Goal: Transaction & Acquisition: Obtain resource

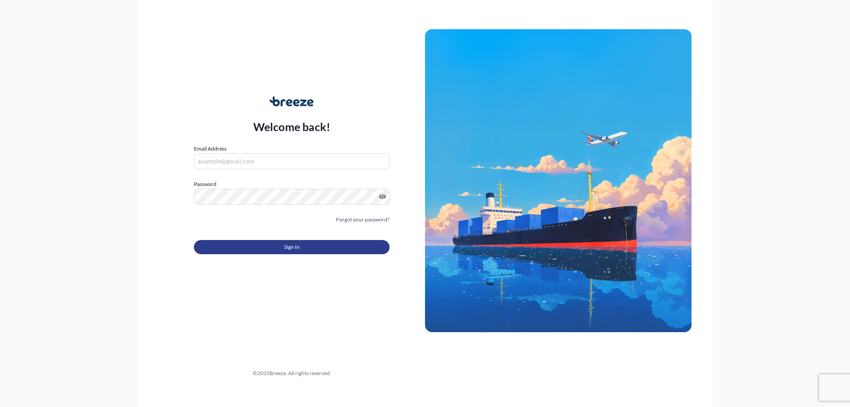
type input "[EMAIL_ADDRESS][DOMAIN_NAME]"
click at [291, 249] on span "Sign In" at bounding box center [292, 247] width 16 height 9
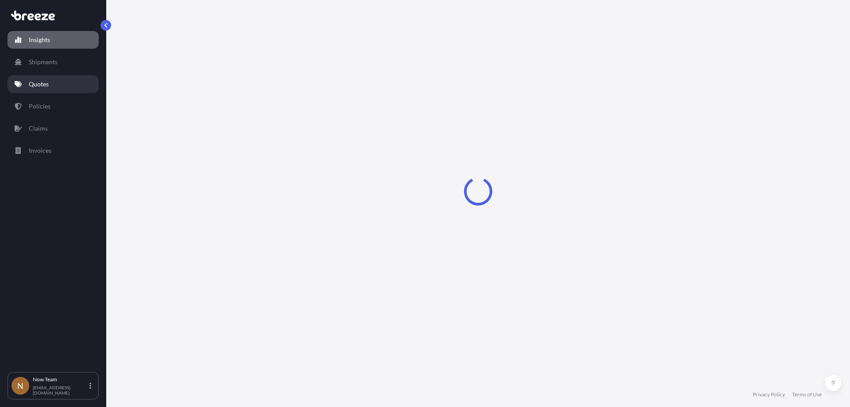
select select "2025"
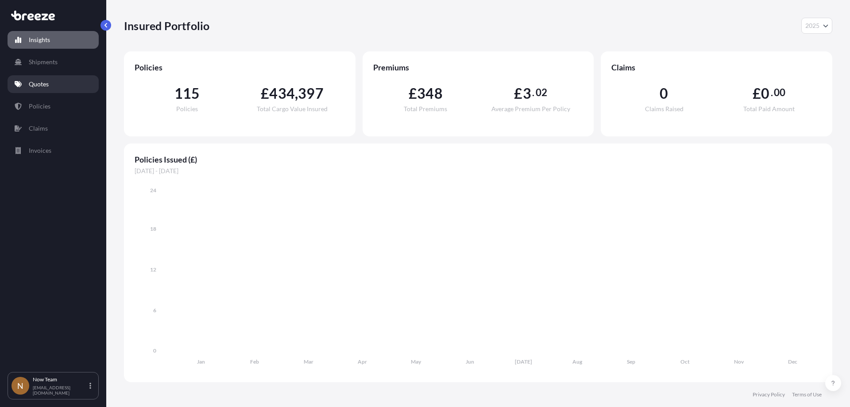
click at [66, 89] on link "Quotes" at bounding box center [53, 84] width 91 height 18
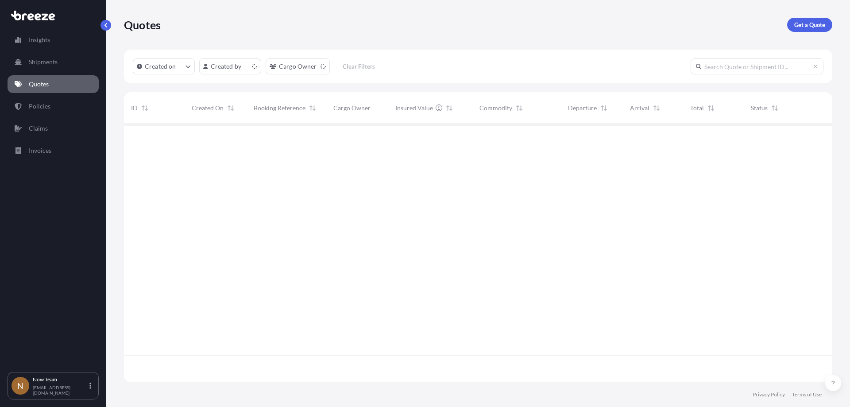
scroll to position [256, 702]
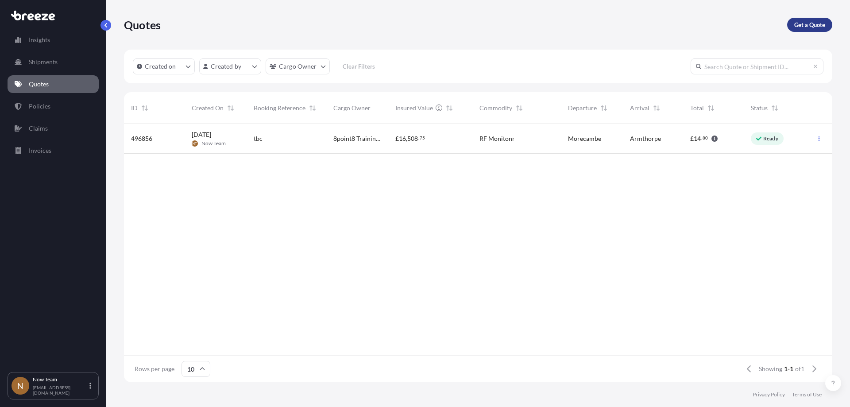
click at [807, 23] on p "Get a Quote" at bounding box center [810, 24] width 31 height 9
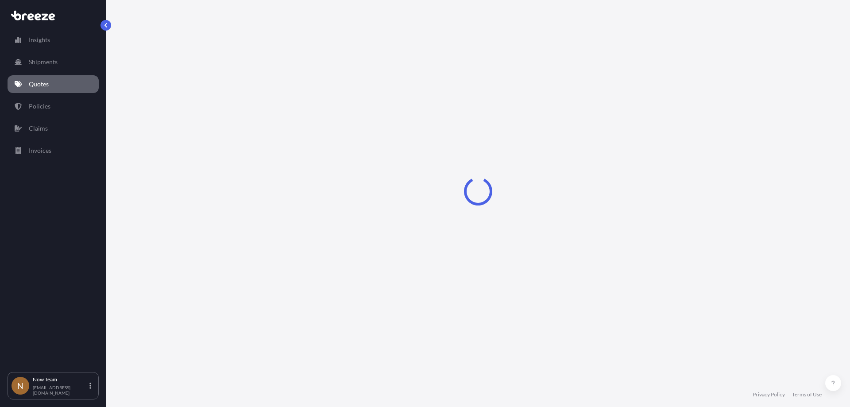
select select "Sea"
select select "1"
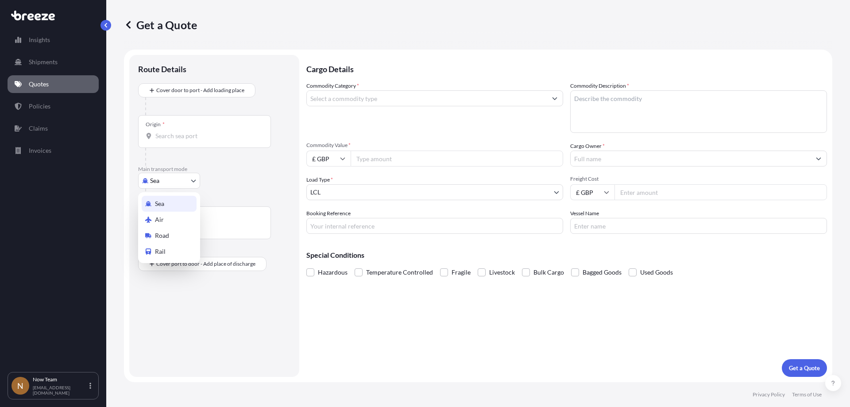
click at [184, 176] on body "Insights Shipments Quotes Policies Claims Invoices N Now Team [EMAIL_ADDRESS][D…" at bounding box center [425, 203] width 850 height 407
click at [167, 233] on span "Road" at bounding box center [162, 235] width 14 height 9
select select "Road"
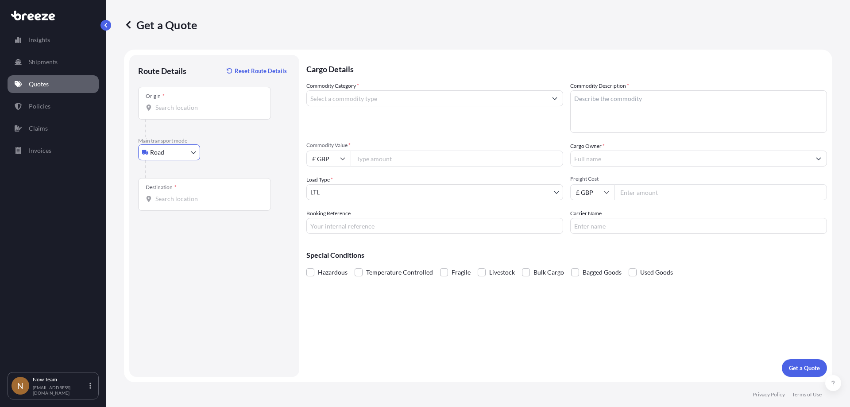
click at [184, 107] on input "Origin *" at bounding box center [207, 107] width 105 height 9
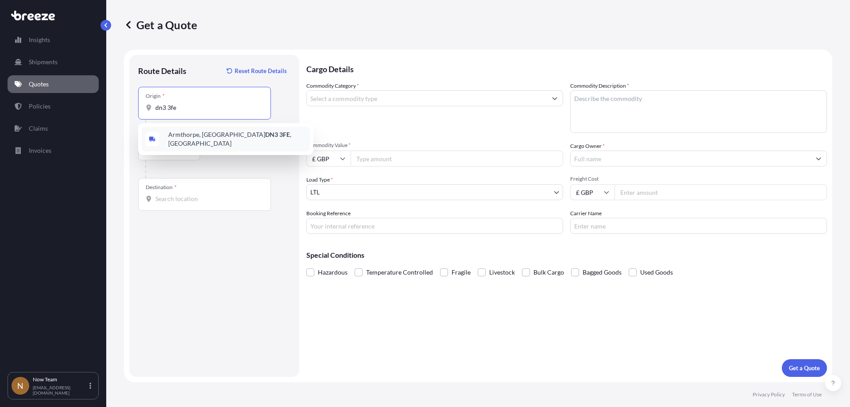
click at [194, 134] on span "Armthorpe, Doncaster DN3 3FE , [GEOGRAPHIC_DATA]" at bounding box center [237, 139] width 138 height 18
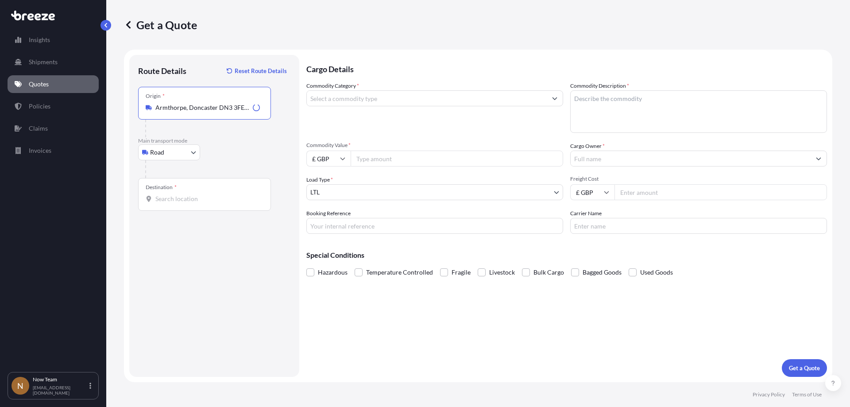
type input "Armthorpe, Doncaster DN3 3FE, [GEOGRAPHIC_DATA]"
click at [172, 206] on div "Destination *" at bounding box center [204, 194] width 133 height 33
click at [172, 203] on input "Destination *" at bounding box center [207, 198] width 105 height 9
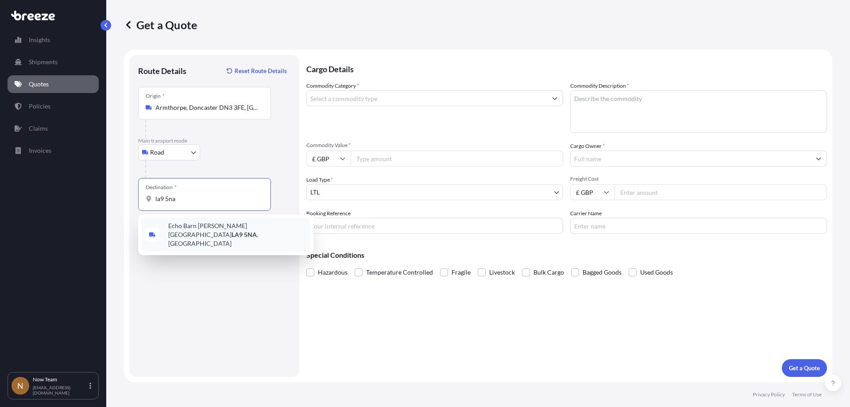
click at [211, 228] on span "[STREET_ADDRESS][PERSON_NAME]" at bounding box center [237, 234] width 138 height 27
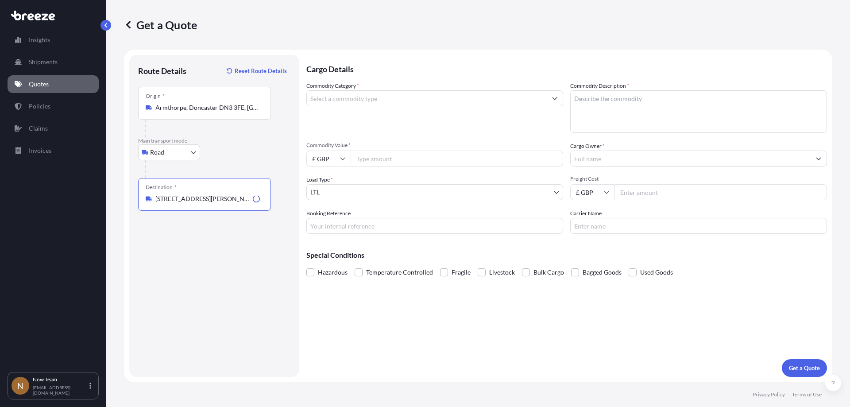
type input "[STREET_ADDRESS][PERSON_NAME]"
click at [362, 99] on input "Commodity Category *" at bounding box center [427, 98] width 240 height 16
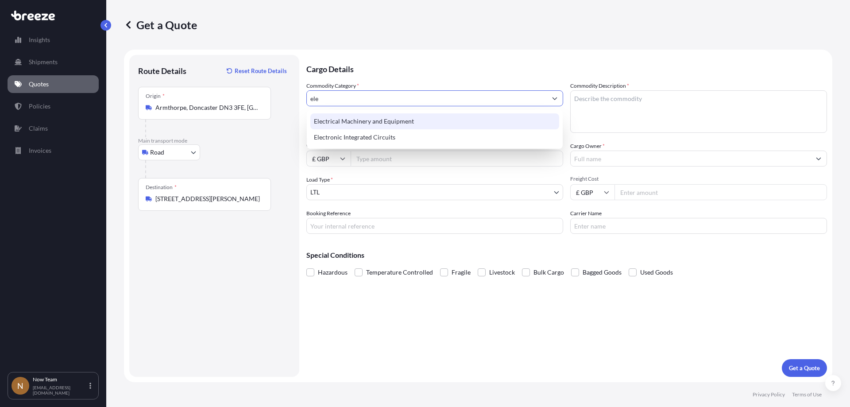
click at [372, 116] on div "Electrical Machinery and Equipment" at bounding box center [434, 121] width 249 height 16
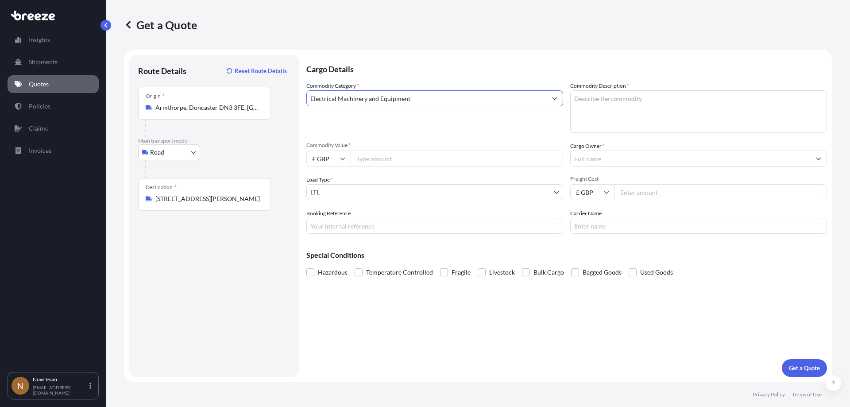
type input "Electrical Machinery and Equipment"
click at [607, 98] on textarea "Commodity Description *" at bounding box center [698, 111] width 257 height 43
type textarea "E"
type textarea "Tester"
type input "7.95"
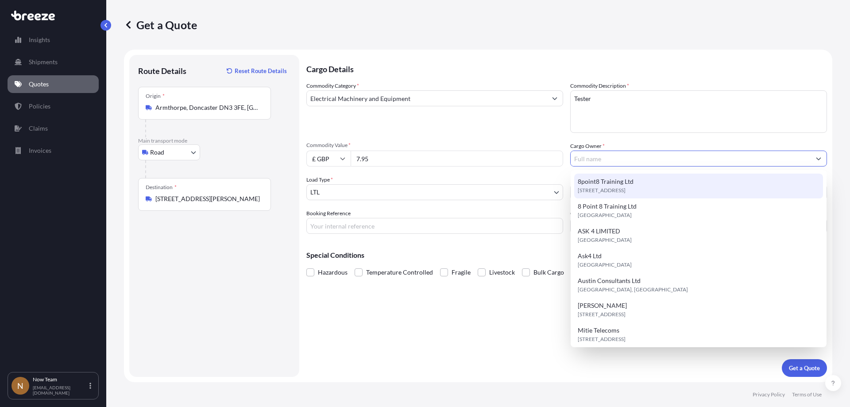
click at [629, 185] on span "8point8 Training Ltd" at bounding box center [606, 181] width 56 height 9
type input "8point8 Training Ltd"
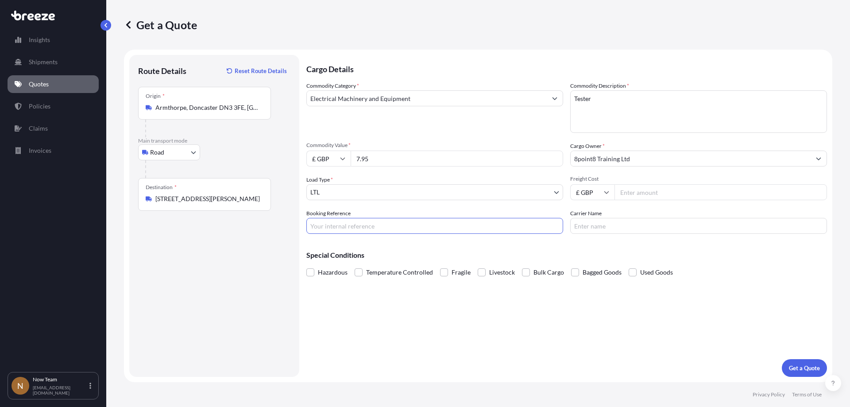
click at [423, 223] on input "Booking Reference" at bounding box center [434, 226] width 257 height 16
click at [361, 216] on div "Booking Reference" at bounding box center [434, 221] width 257 height 25
click at [361, 225] on input "Booking Reference" at bounding box center [434, 226] width 257 height 16
paste input "NTG-16902"
type input "NTG-16902"
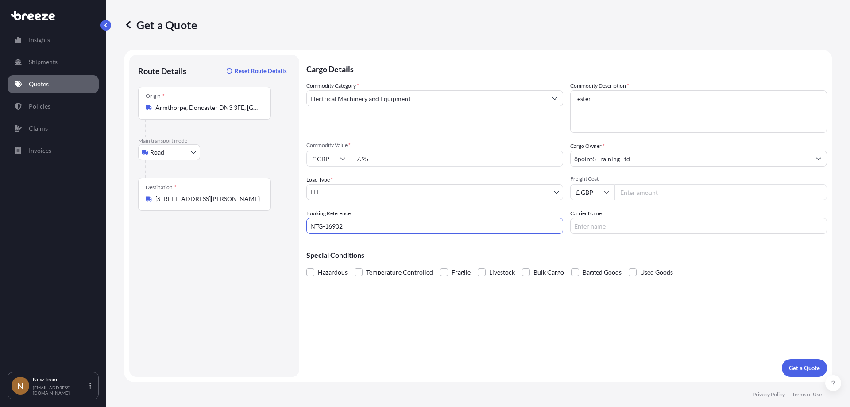
click at [618, 227] on input "Carrier Name" at bounding box center [698, 226] width 257 height 16
type input "Fedex"
click at [802, 368] on p "Get a Quote" at bounding box center [804, 368] width 31 height 9
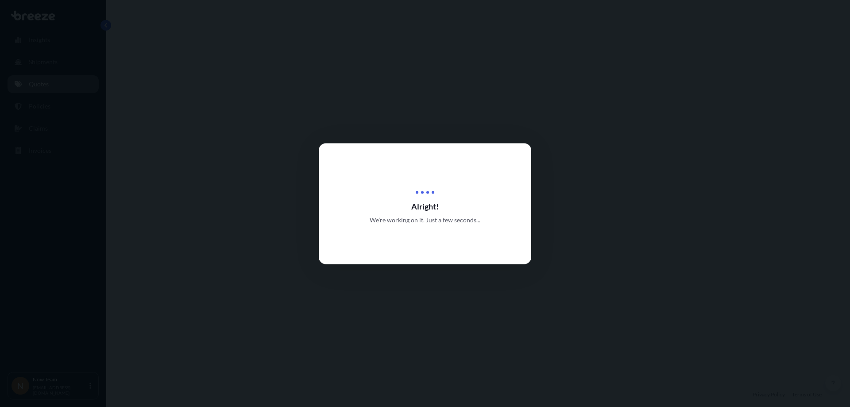
select select "Road"
select select "1"
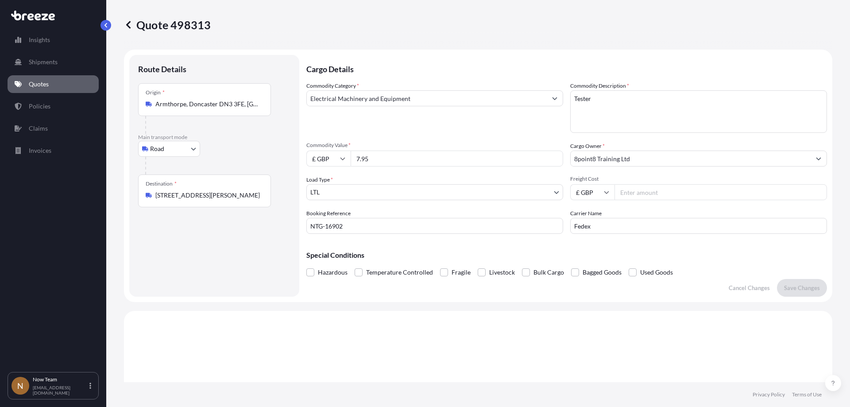
drag, startPoint x: 423, startPoint y: 160, endPoint x: 326, endPoint y: 162, distance: 97.0
click at [326, 162] on div "£ GBP 7.95" at bounding box center [434, 159] width 257 height 16
type input "1000"
type input "7.95"
click at [799, 289] on p "Save Changes" at bounding box center [802, 287] width 36 height 9
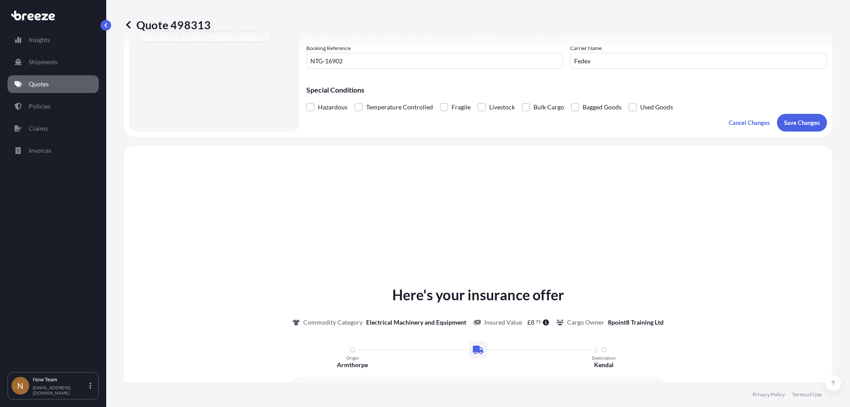
scroll to position [267, 0]
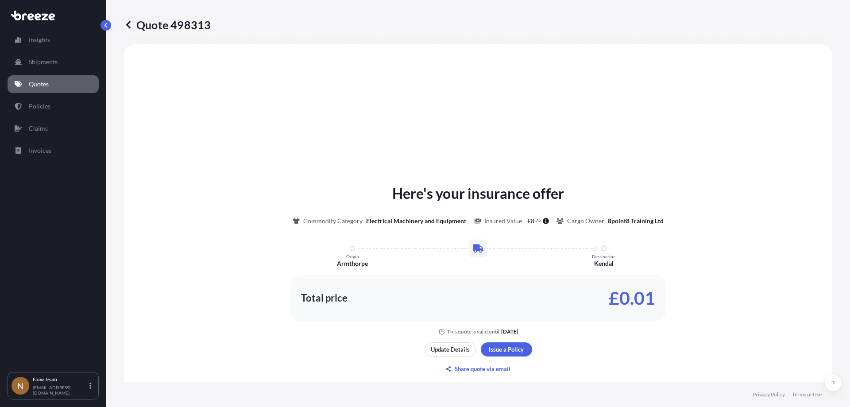
select select "Road"
select select "1"
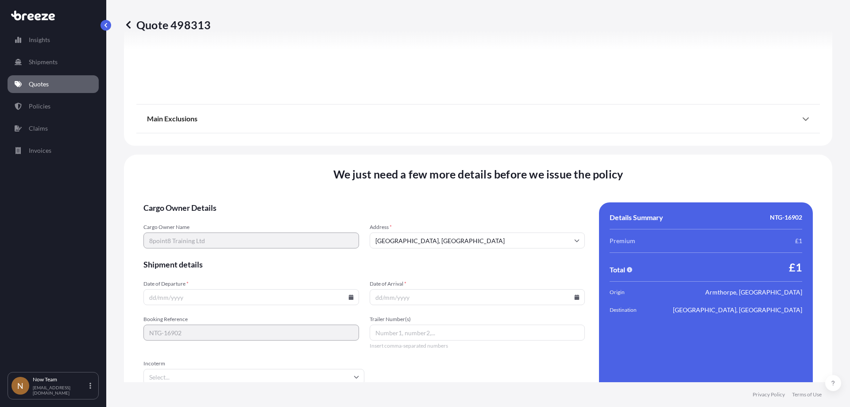
scroll to position [999, 0]
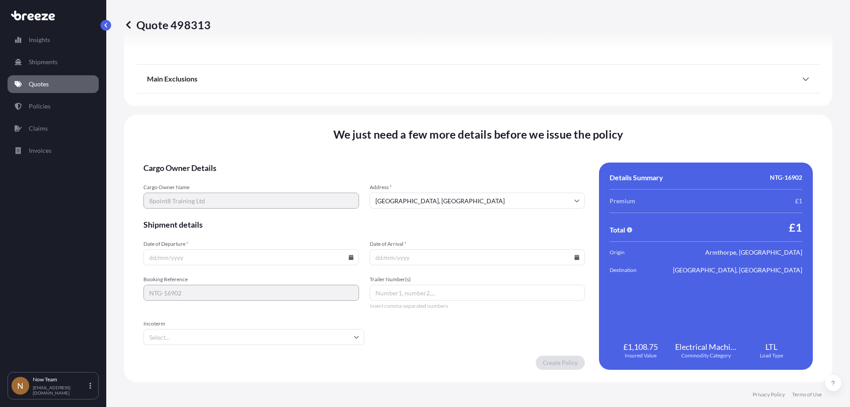
click at [349, 259] on icon at bounding box center [351, 257] width 5 height 5
click at [272, 146] on button "5" at bounding box center [271, 145] width 14 height 14
type input "[DATE]"
click at [575, 257] on icon at bounding box center [577, 257] width 5 height 5
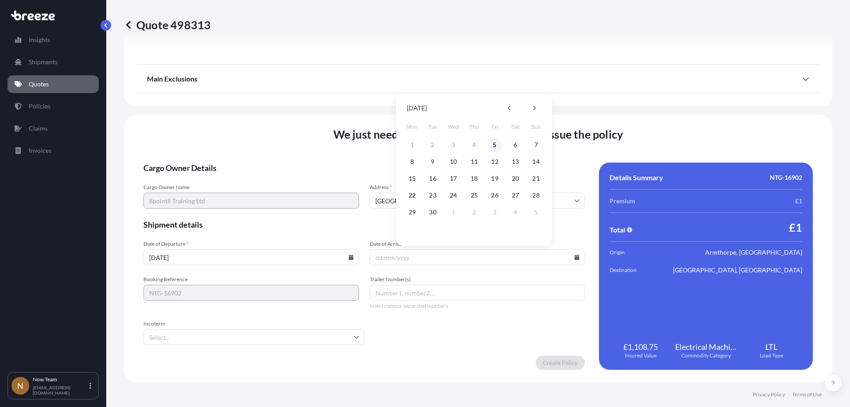
click at [493, 146] on button "5" at bounding box center [495, 145] width 14 height 14
type input "[DATE]"
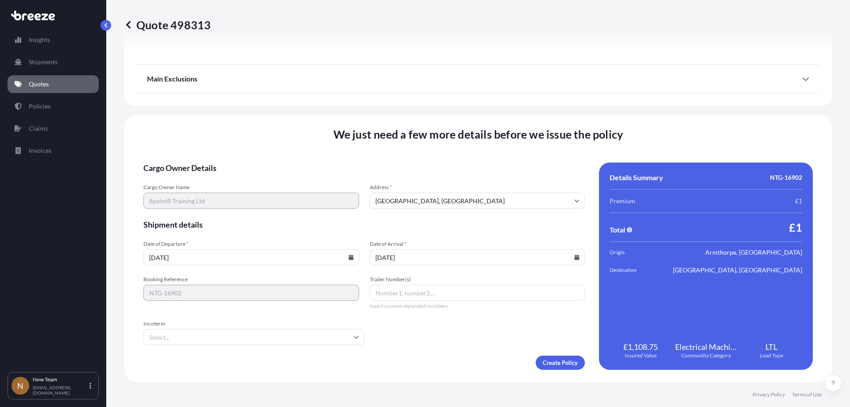
click at [323, 330] on input "Incoterm" at bounding box center [254, 337] width 221 height 16
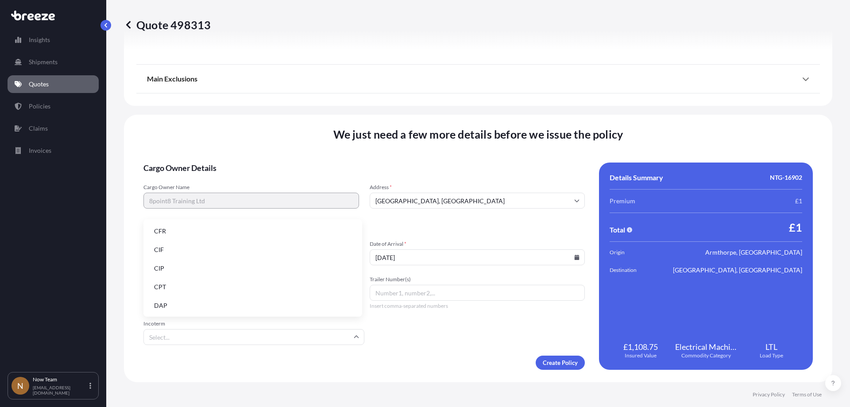
click at [177, 304] on li "DAP" at bounding box center [253, 305] width 212 height 17
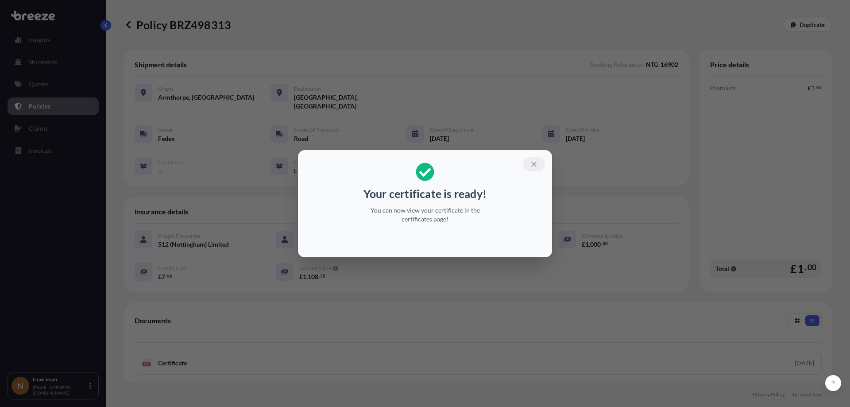
click at [532, 166] on icon "button" at bounding box center [533, 164] width 5 height 5
